Goal: Transaction & Acquisition: Purchase product/service

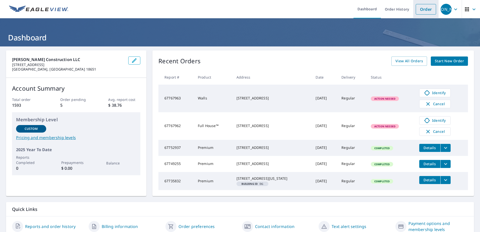
click at [422, 10] on link "Order" at bounding box center [426, 9] width 20 height 11
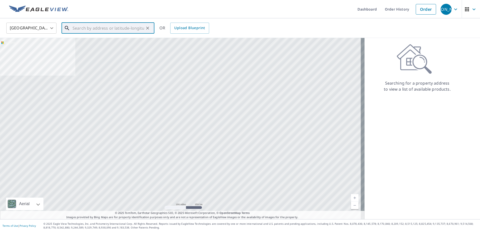
paste input "[STREET_ADDRESS][PERSON_NAME]"
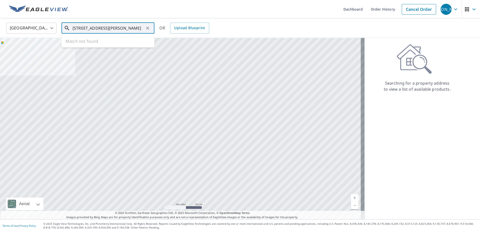
scroll to position [0, 9]
type input "[STREET_ADDRESS][PERSON_NAME]"
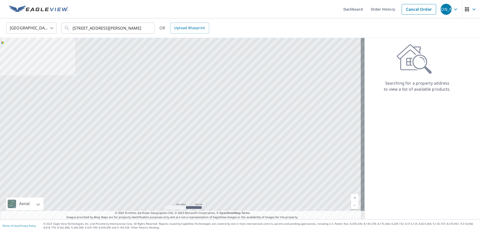
scroll to position [0, 0]
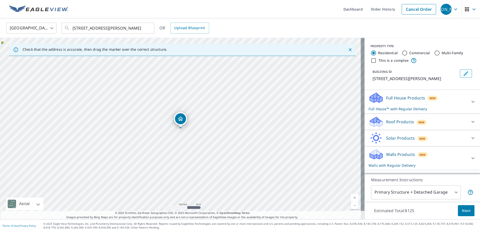
click at [374, 99] on icon at bounding box center [376, 96] width 13 height 6
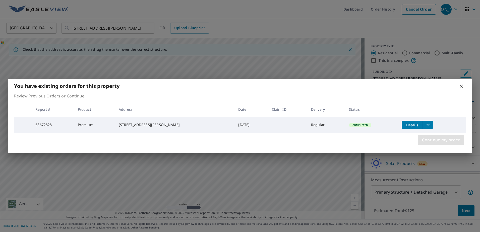
click at [432, 141] on span "Continue my order" at bounding box center [441, 139] width 38 height 7
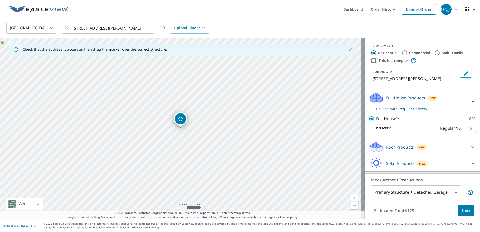
click at [372, 99] on icon at bounding box center [375, 96] width 11 height 6
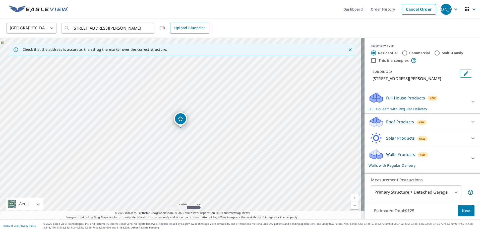
click at [370, 99] on icon at bounding box center [376, 96] width 13 height 6
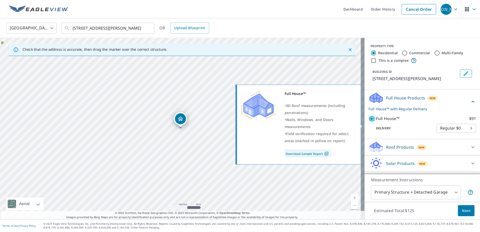
click at [369, 122] on input "Full House™ $91" at bounding box center [373, 119] width 8 height 6
checkbox input "false"
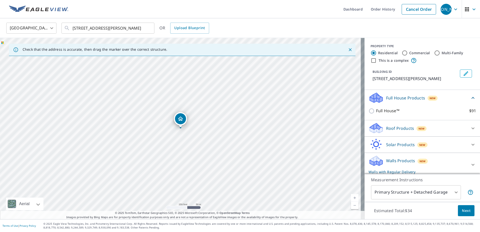
click at [374, 130] on icon at bounding box center [376, 126] width 13 height 6
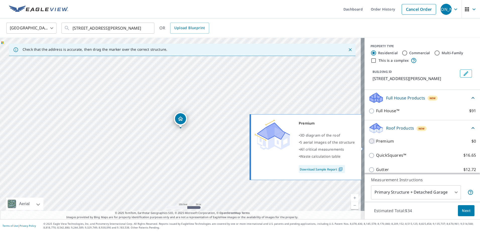
click at [369, 144] on input "Premium $0" at bounding box center [373, 141] width 8 height 6
checkbox input "true"
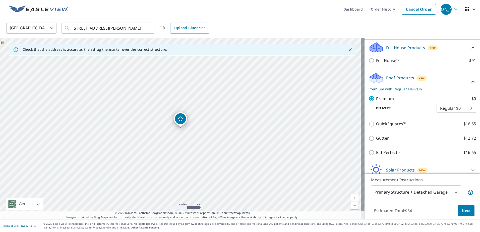
scroll to position [84, 0]
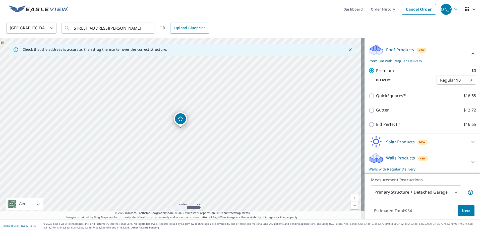
click at [371, 159] on icon at bounding box center [376, 160] width 13 height 6
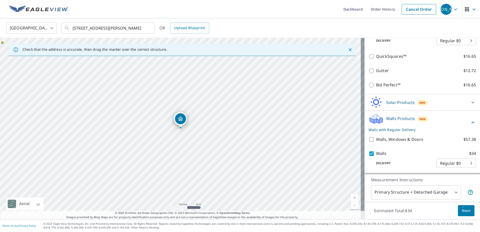
scroll to position [124, 0]
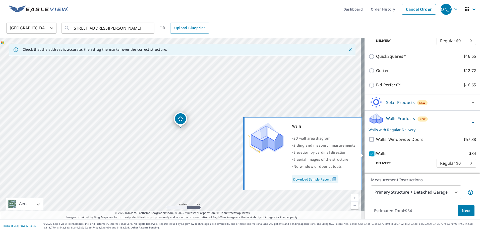
click at [369, 152] on input "Walls $34" at bounding box center [373, 154] width 8 height 6
checkbox input "false"
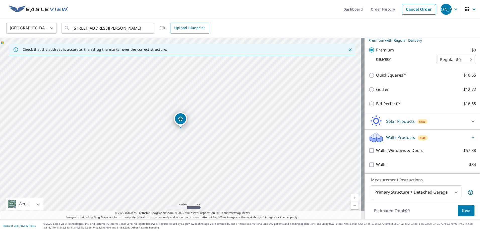
click at [462, 211] on span "Next" at bounding box center [466, 211] width 9 height 6
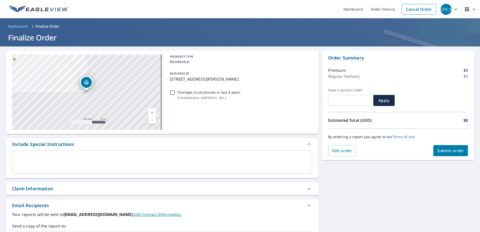
click at [439, 149] on span "Submit order" at bounding box center [451, 151] width 27 height 6
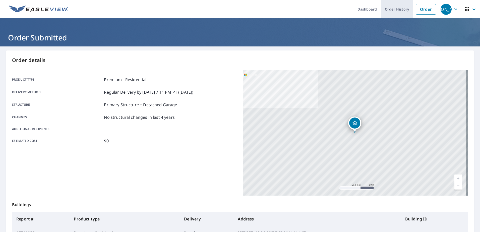
click at [391, 8] on link "Order History" at bounding box center [397, 9] width 32 height 18
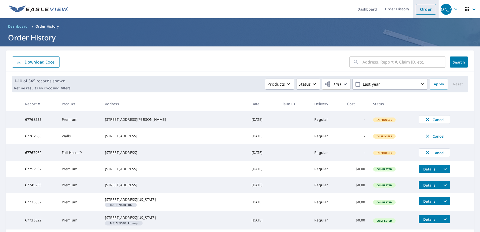
click at [422, 9] on link "Order" at bounding box center [426, 9] width 20 height 11
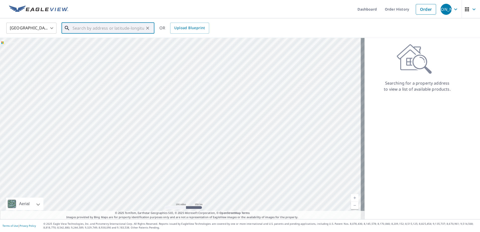
drag, startPoint x: 121, startPoint y: 31, endPoint x: 120, endPoint y: 26, distance: 5.5
click at [121, 30] on input "text" at bounding box center [109, 28] width 72 height 14
paste input "[STREET_ADDRESS]"
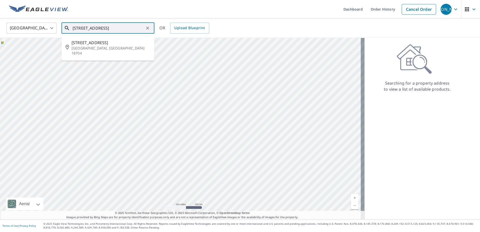
type input "[STREET_ADDRESS]"
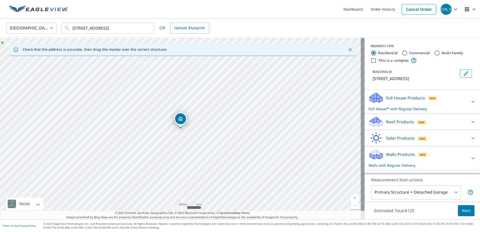
click at [351, 196] on link "Current Level 17, Zoom In" at bounding box center [355, 198] width 8 height 8
click at [351, 196] on link "Current Level 18, Zoom In" at bounding box center [355, 198] width 8 height 8
click at [352, 197] on link "Current Level 19, Zoom In" at bounding box center [355, 198] width 8 height 8
click at [373, 96] on icon at bounding box center [376, 98] width 15 height 12
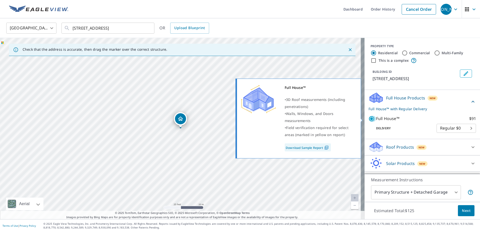
click at [369, 120] on input "Full House™ $91" at bounding box center [373, 119] width 8 height 6
checkbox input "false"
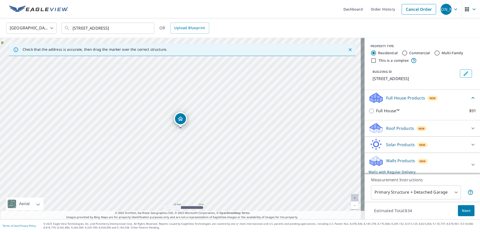
click at [372, 126] on icon at bounding box center [375, 126] width 11 height 6
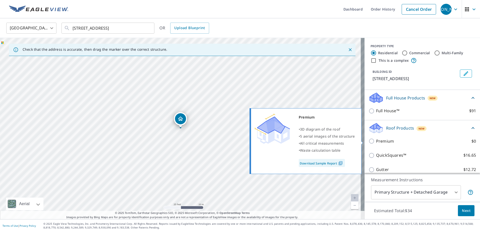
click at [369, 141] on input "Premium $0" at bounding box center [373, 141] width 8 height 6
checkbox input "true"
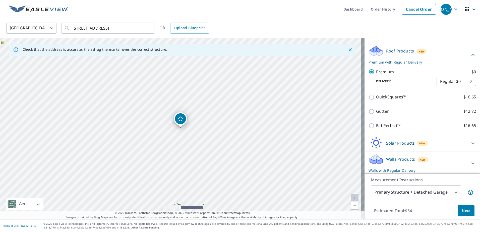
scroll to position [78, 0]
click at [373, 158] on icon at bounding box center [376, 156] width 13 height 6
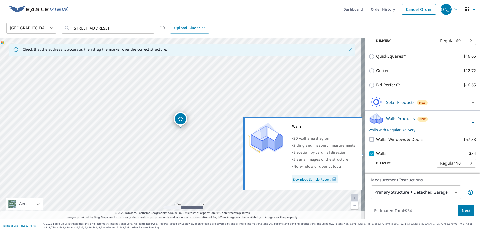
click at [369, 153] on input "Walls $34" at bounding box center [373, 154] width 8 height 6
checkbox input "false"
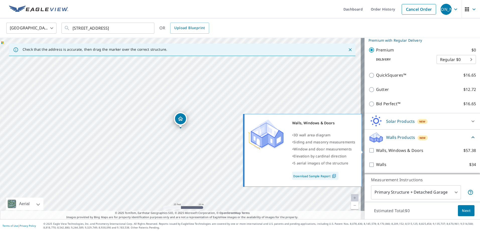
scroll to position [99, 0]
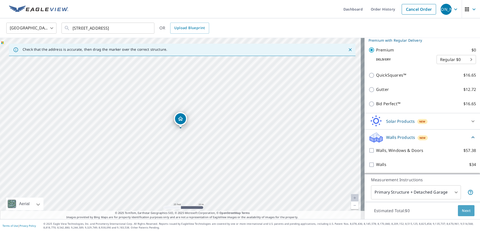
click at [466, 211] on span "Next" at bounding box center [466, 211] width 9 height 6
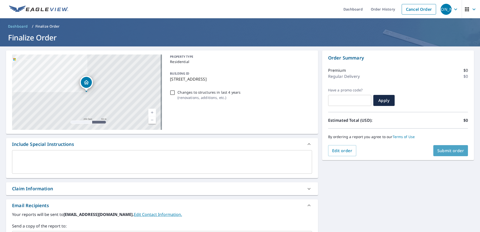
click at [441, 149] on span "Submit order" at bounding box center [451, 151] width 27 height 6
